Goal: Transaction & Acquisition: Register for event/course

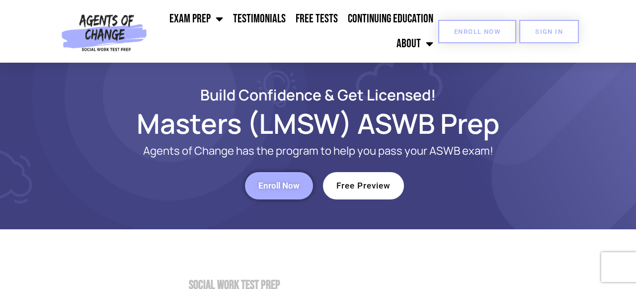
click at [484, 28] on span "Enroll Now" at bounding box center [477, 31] width 46 height 6
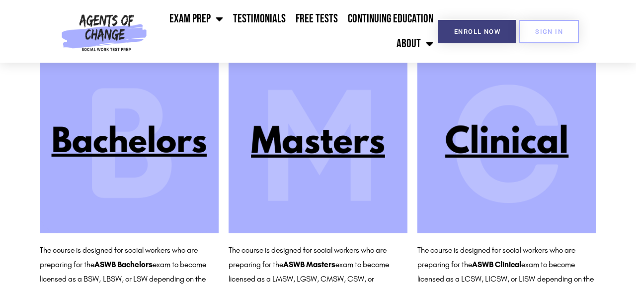
click at [328, 151] on img at bounding box center [317, 143] width 179 height 179
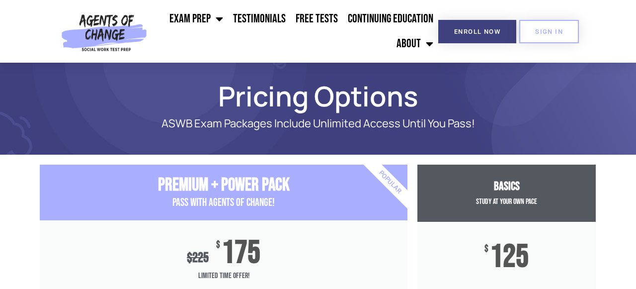
scroll to position [2, 0]
